Goal: Contribute content: Contribute content

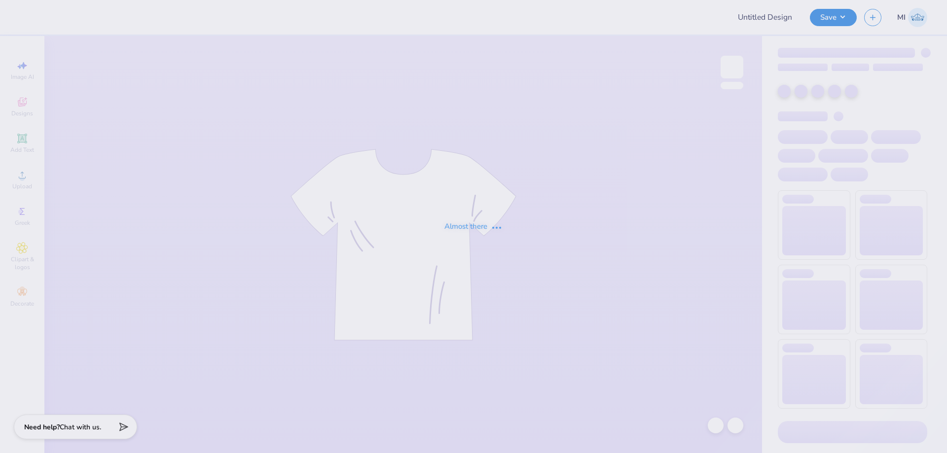
type input "Shirts for Aggie Gentlemen Of Integrity"
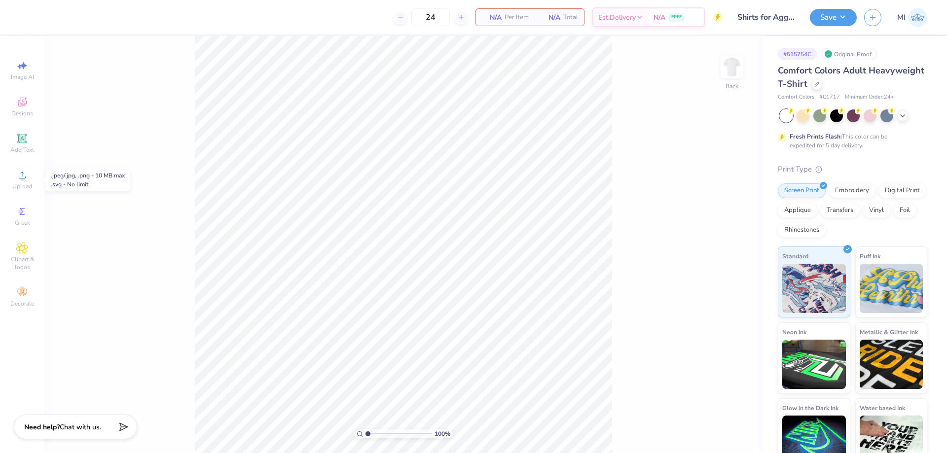
click at [24, 179] on circle at bounding box center [21, 178] width 5 height 5
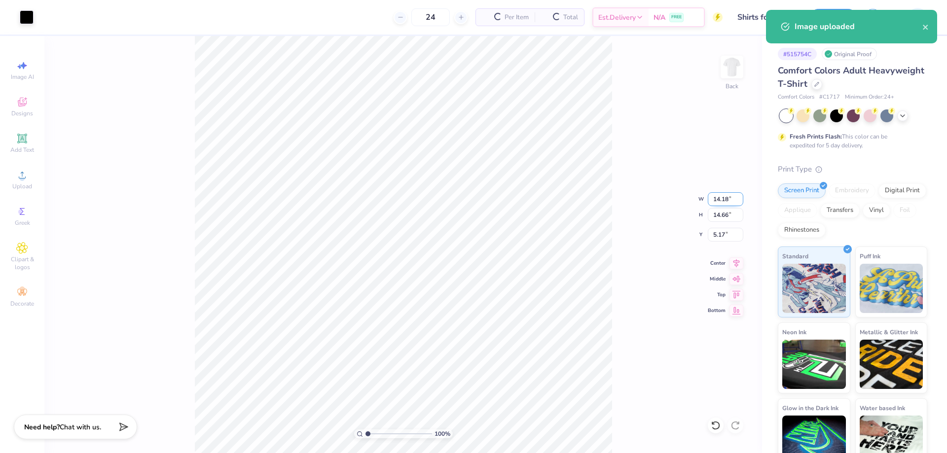
click at [736, 198] on input "14.18" at bounding box center [726, 199] width 36 height 14
click at [724, 200] on input "14.18" at bounding box center [726, 199] width 36 height 14
type input "11.00"
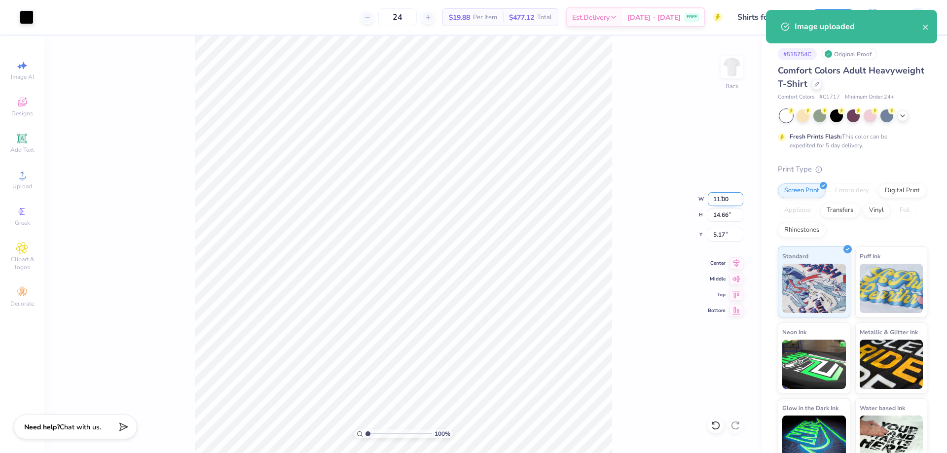
type input "11.37"
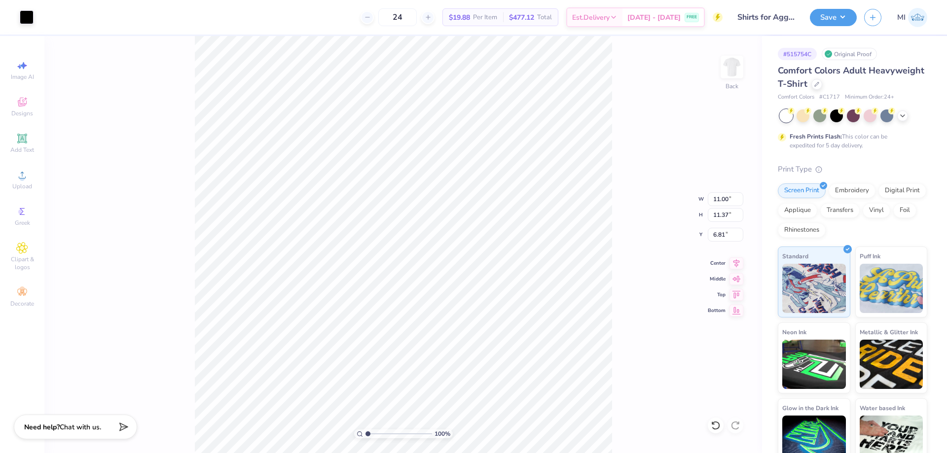
type input "3.00"
type input "1"
drag, startPoint x: 372, startPoint y: 433, endPoint x: 367, endPoint y: 437, distance: 6.3
click at [367, 437] on input "range" at bounding box center [399, 434] width 67 height 9
click at [27, 145] on div "Add Text" at bounding box center [22, 143] width 35 height 29
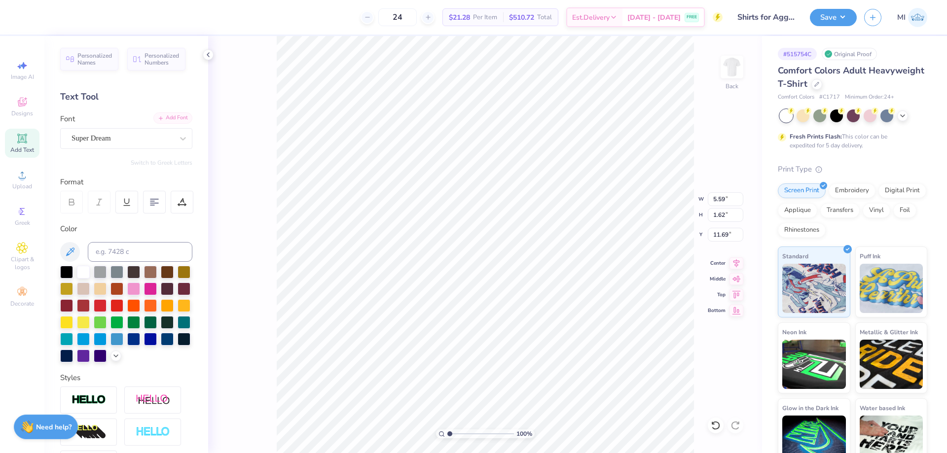
click at [176, 116] on div "Add Font" at bounding box center [172, 117] width 39 height 11
click at [162, 114] on div "Add Font" at bounding box center [172, 117] width 39 height 11
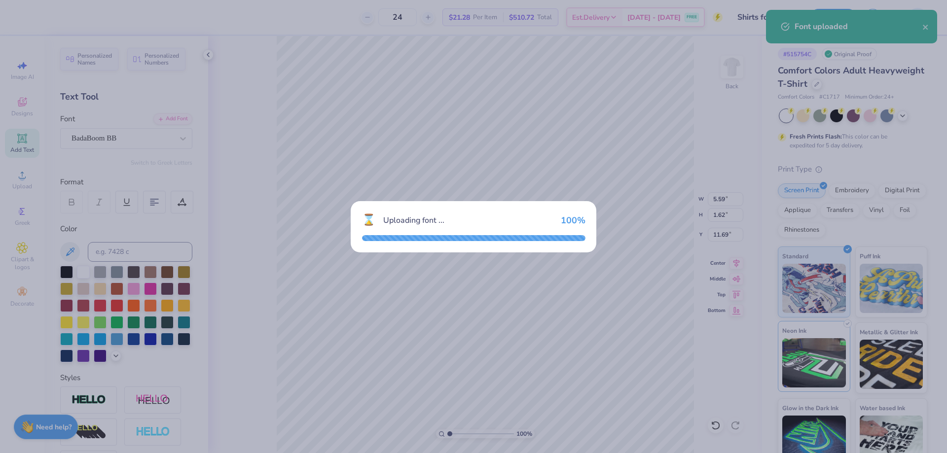
type input "3.53"
type input "1.79"
type input "11.60"
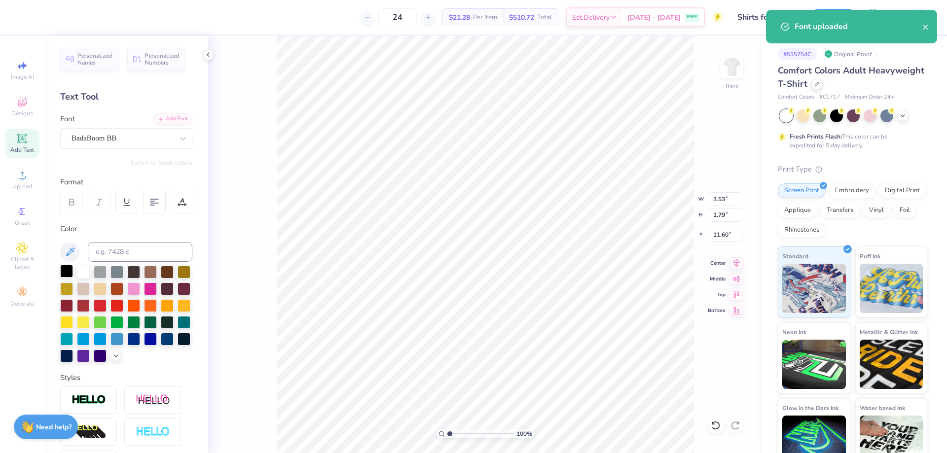
click at [68, 267] on div at bounding box center [66, 271] width 13 height 13
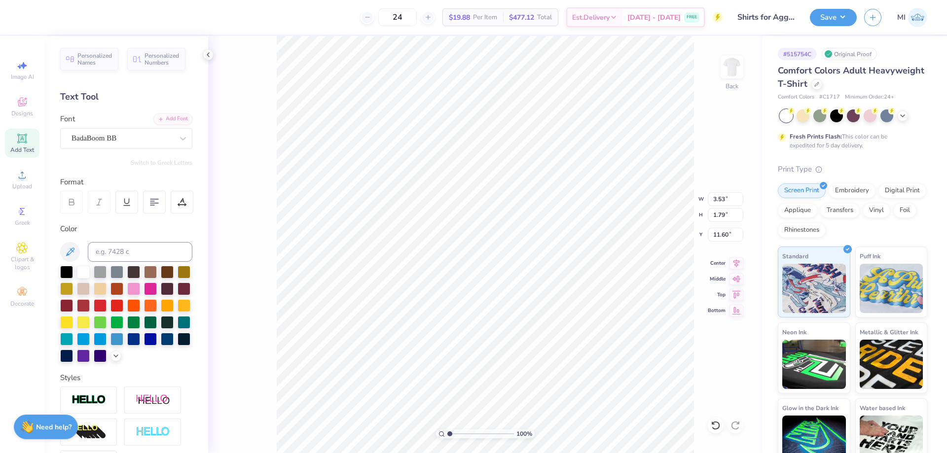
type textarea "G"
type textarea "GENTLEMAN"
click at [461, 437] on div "100 %" at bounding box center [485, 244] width 417 height 417
click at [462, 435] on input "range" at bounding box center [480, 434] width 67 height 9
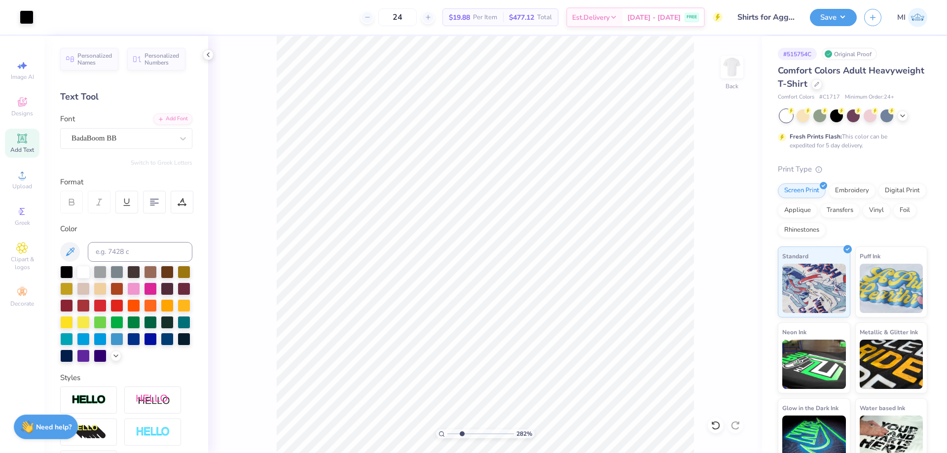
type input "2.82"
type input "3.68"
type input "0.75"
type input "10.60"
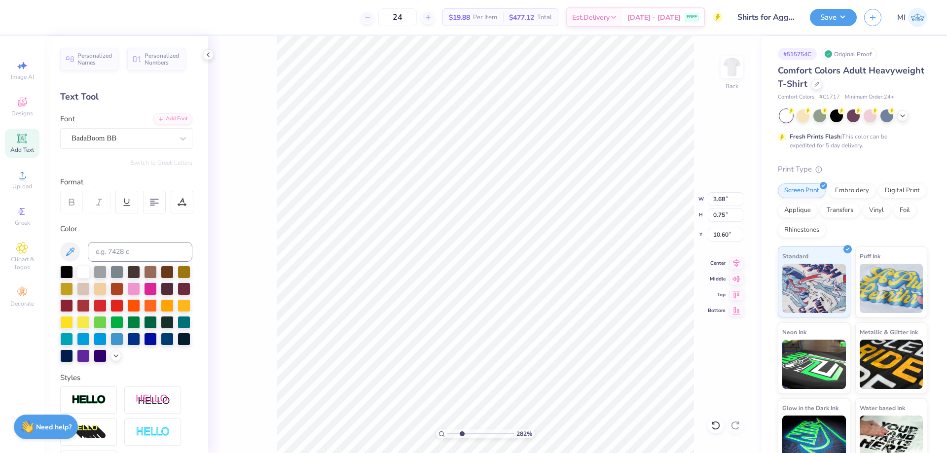
type textarea "GENTLEMAN OF"
type input "11.35"
type textarea "INTEGRITY"
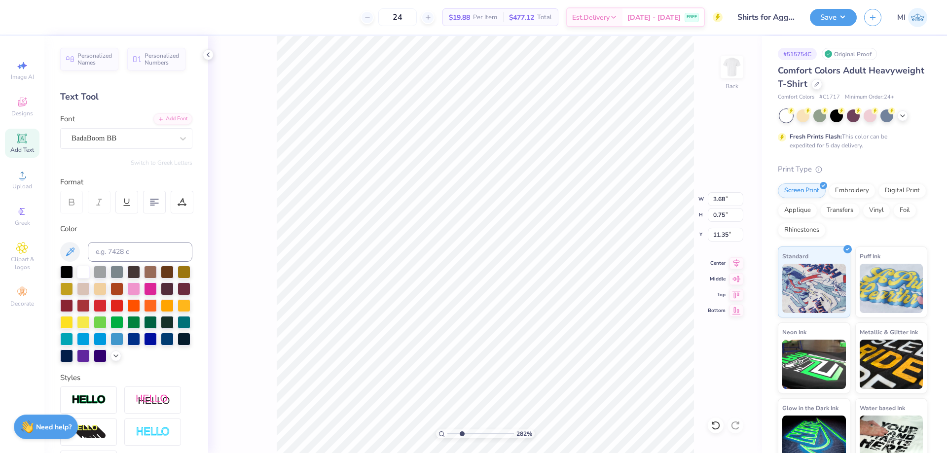
scroll to position [0, 1]
type input "2.49"
type input "0.41"
type input "10.87"
type input "2.57"
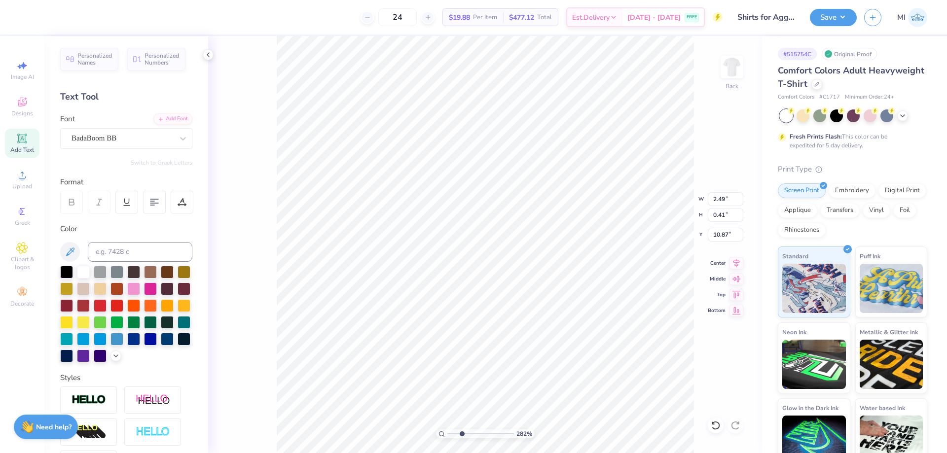
type input "0.42"
type input "10.86"
type input "3.16"
type input "1.24"
type input "10.19"
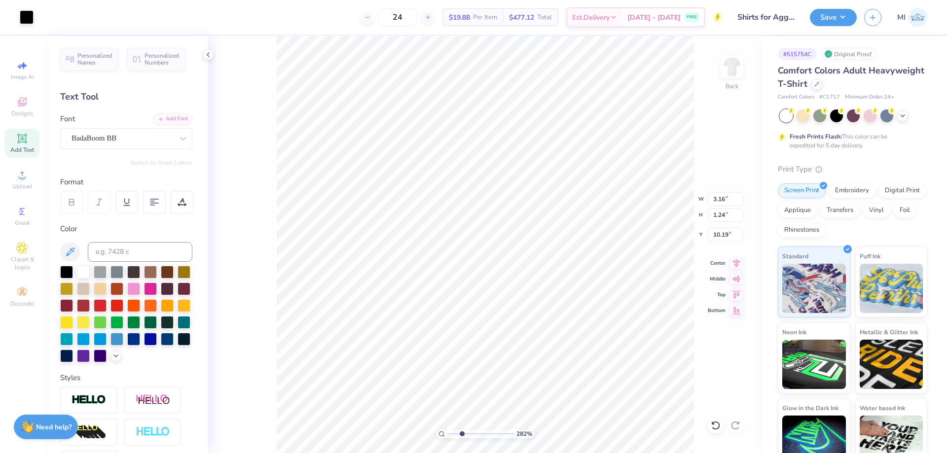
type input "4.22"
type input "1.66"
type input "4.29"
type input "1.96"
type input "10.16"
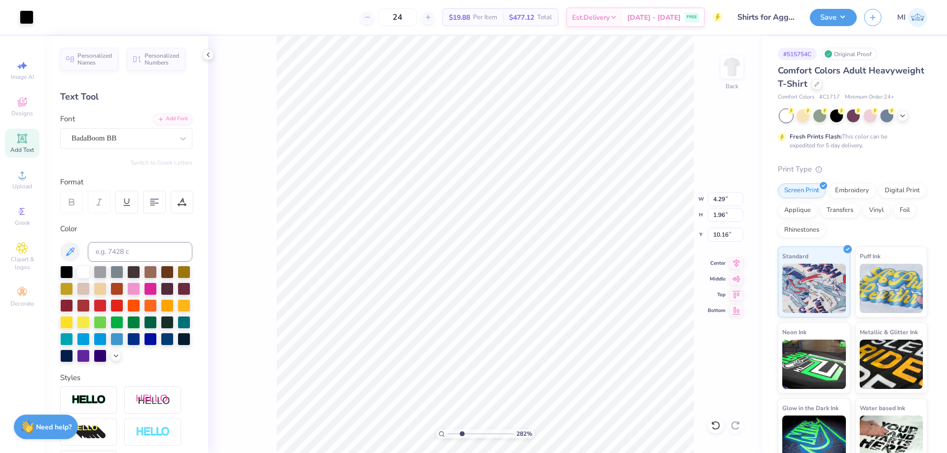
type input "4.07"
type input "1.86"
type input "10.19"
drag, startPoint x: 484, startPoint y: 434, endPoint x: 431, endPoint y: 432, distance: 53.8
type input "1"
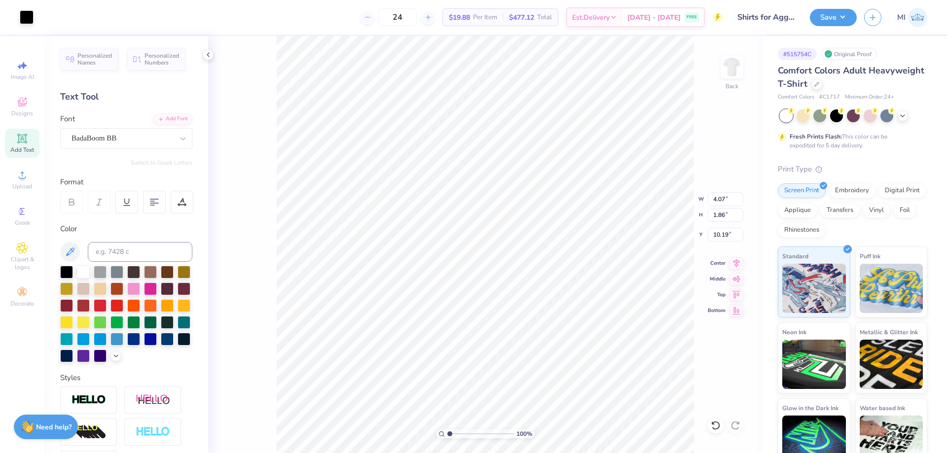
click at [447, 432] on input "range" at bounding box center [480, 434] width 67 height 9
click at [549, 347] on li "Group" at bounding box center [543, 344] width 77 height 19
click at [771, 25] on input "Shirts for Aggie Gentlemen Of Integrity" at bounding box center [754, 17] width 97 height 20
drag, startPoint x: 769, startPoint y: 13, endPoint x: 851, endPoint y: 17, distance: 82.0
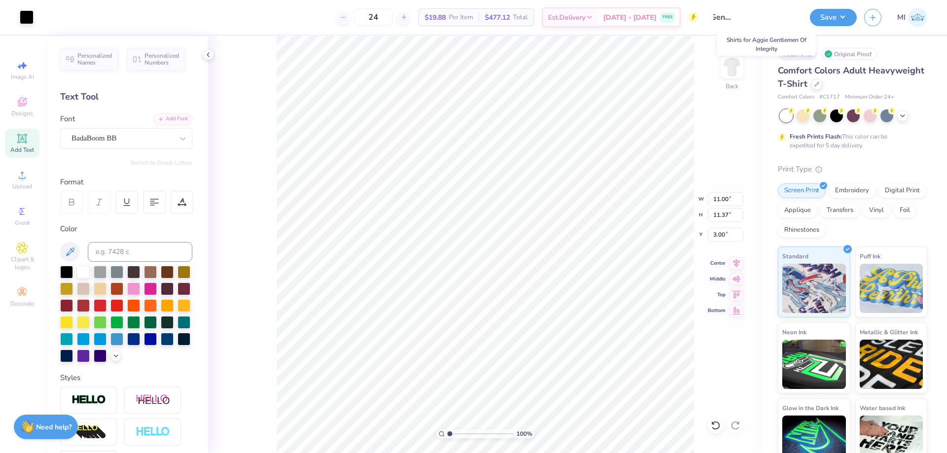
click at [803, 17] on input "Shirts for Aggie Gentlemen Of Integrity" at bounding box center [754, 17] width 97 height 20
click at [828, 20] on button "Save" at bounding box center [833, 15] width 47 height 17
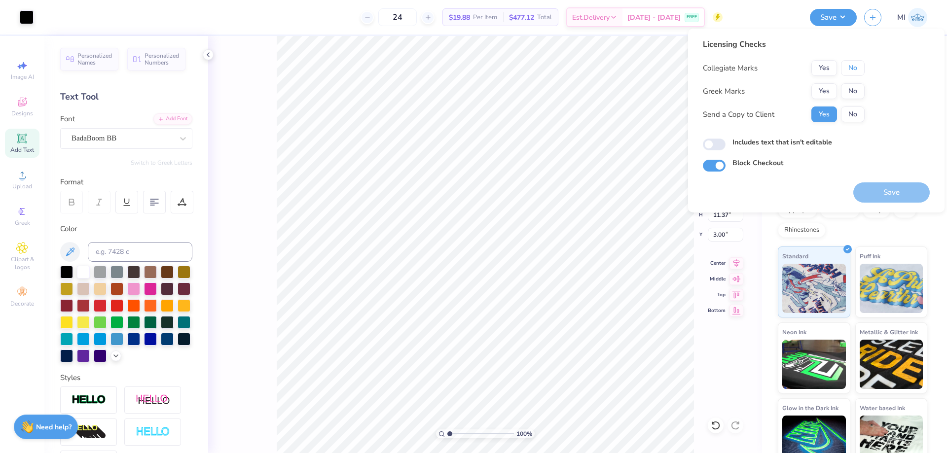
drag, startPoint x: 851, startPoint y: 73, endPoint x: 852, endPoint y: 79, distance: 6.5
click at [851, 73] on button "No" at bounding box center [853, 68] width 24 height 16
click at [857, 88] on button "No" at bounding box center [853, 91] width 24 height 16
click at [889, 189] on button "Save" at bounding box center [892, 193] width 76 height 20
